Goal: Transaction & Acquisition: Obtain resource

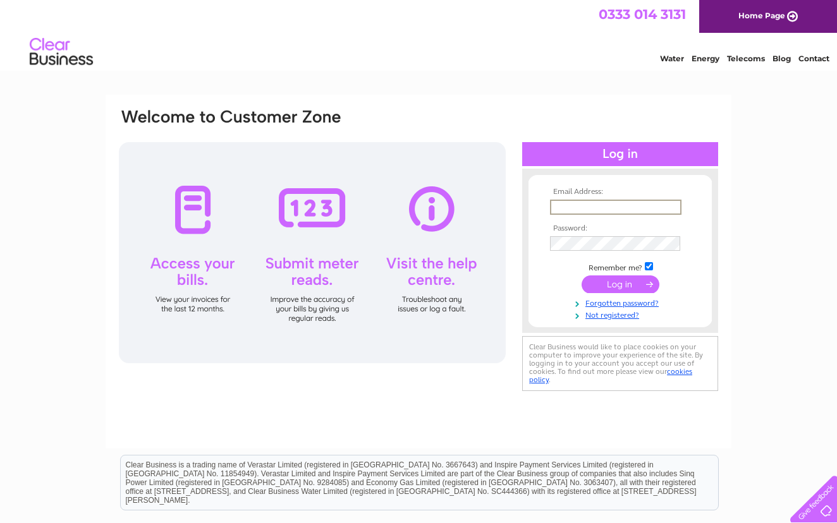
type input "grice42@btinternet.com"
click at [640, 284] on input "submit" at bounding box center [621, 283] width 78 height 18
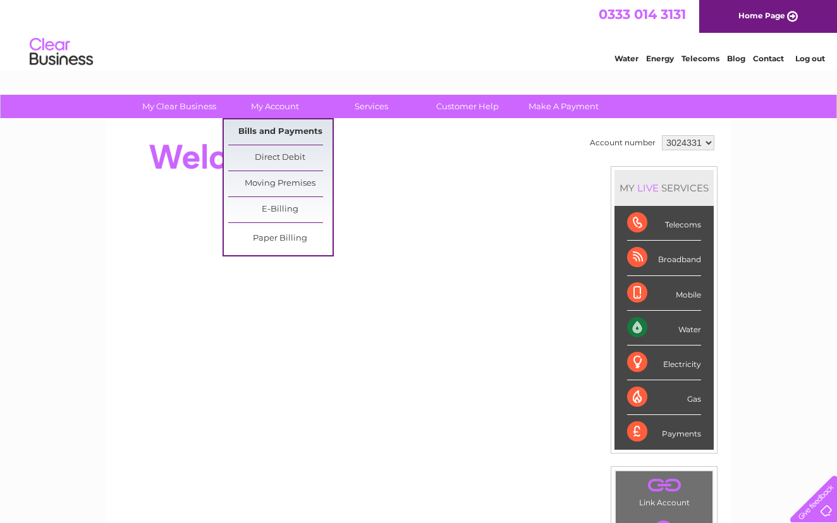
click at [298, 127] on link "Bills and Payments" at bounding box center [280, 131] width 104 height 25
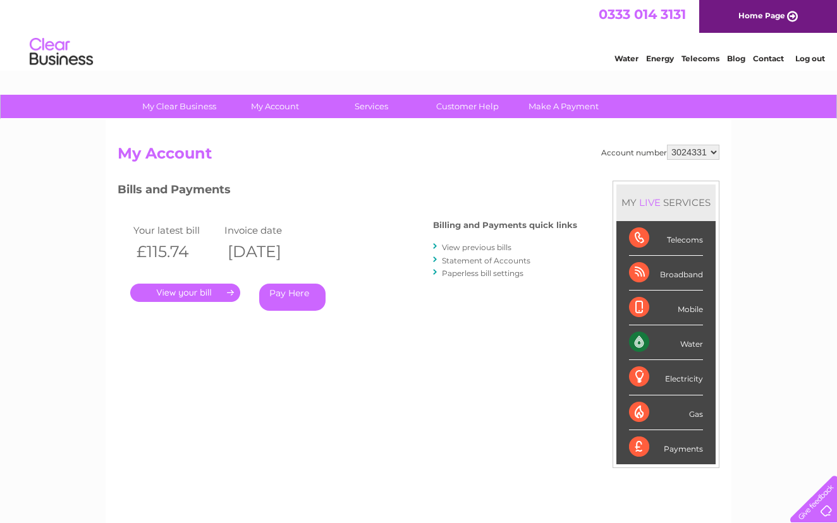
click at [209, 288] on link "." at bounding box center [185, 293] width 110 height 18
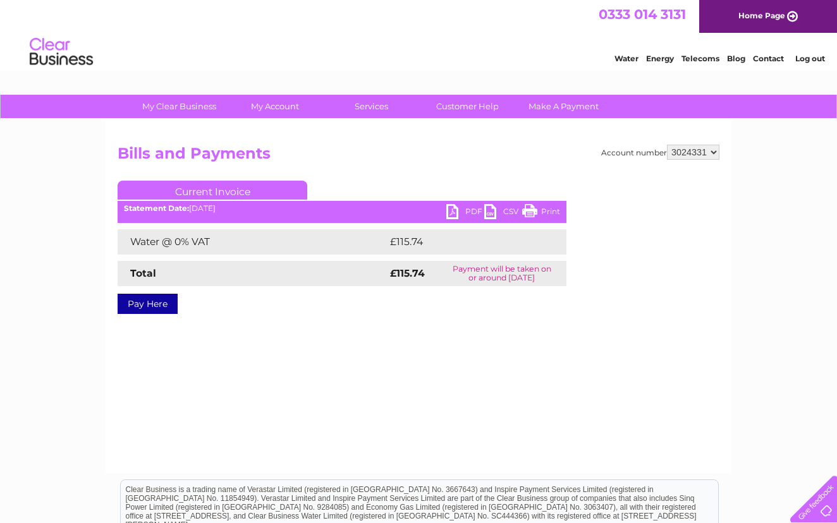
click at [455, 214] on link "PDF" at bounding box center [465, 213] width 38 height 18
